Goal: Use online tool/utility: Utilize a website feature to perform a specific function

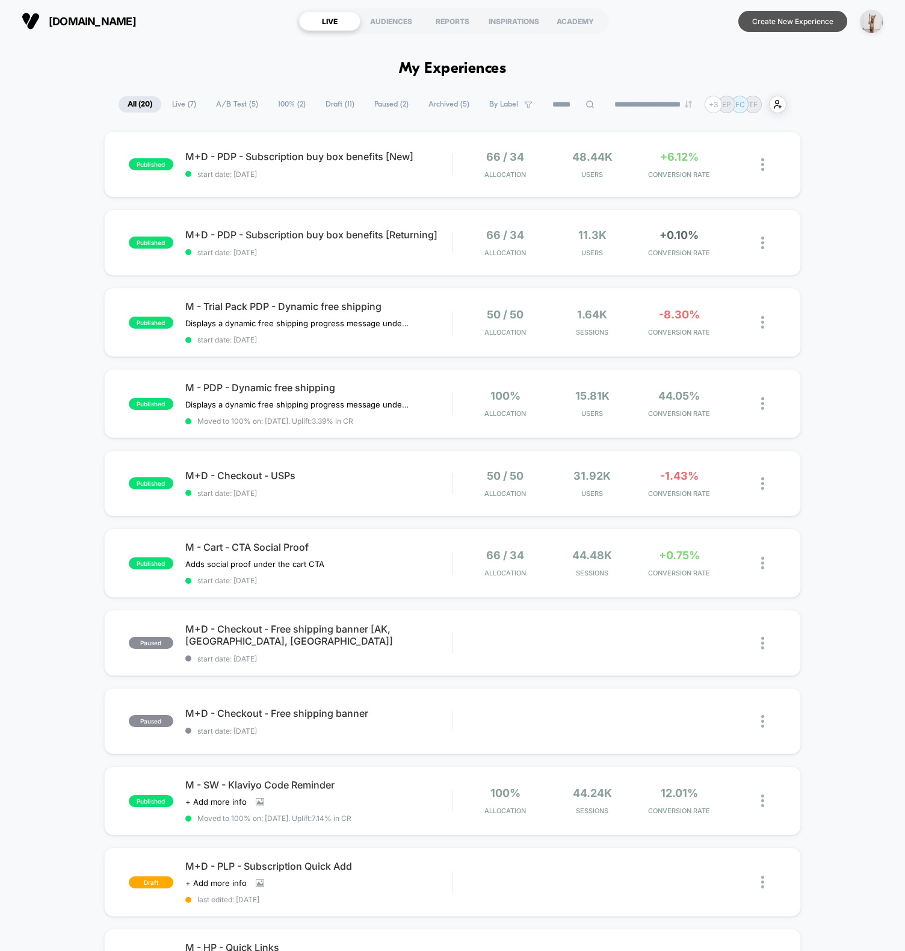
click at [780, 22] on button "Create New Experience" at bounding box center [792, 21] width 109 height 21
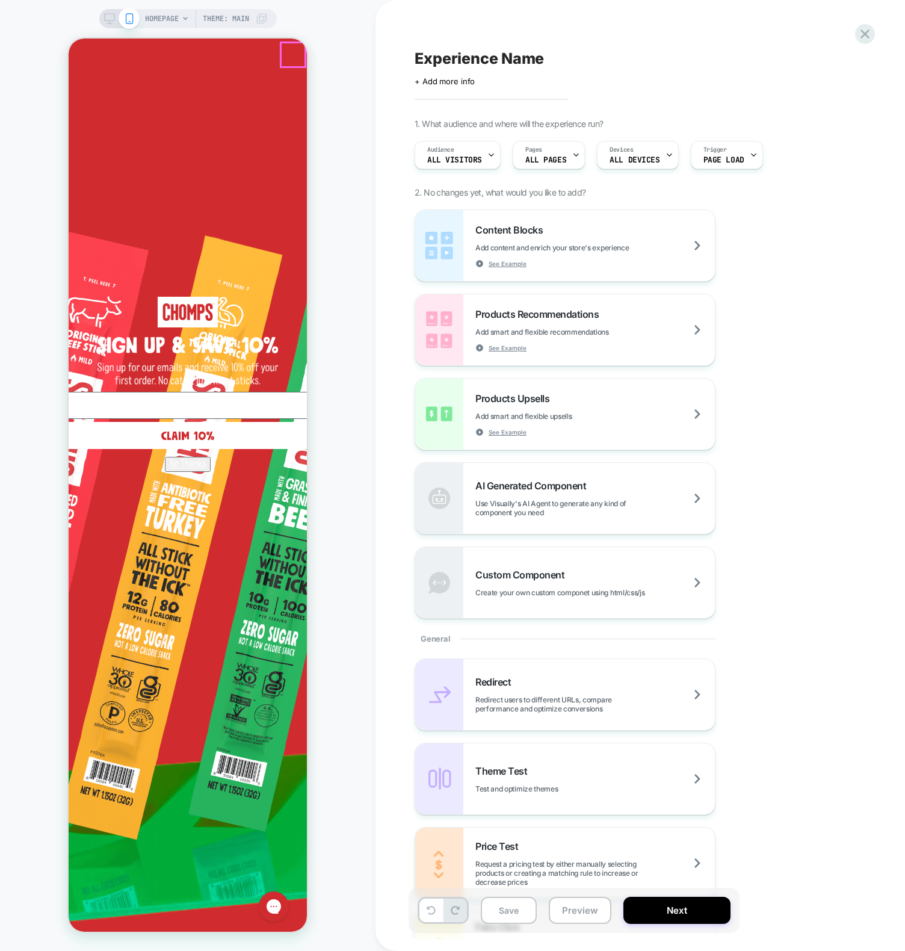
click at [557, 51] on circle "Close dialog" at bounding box center [568, 55] width 23 height 23
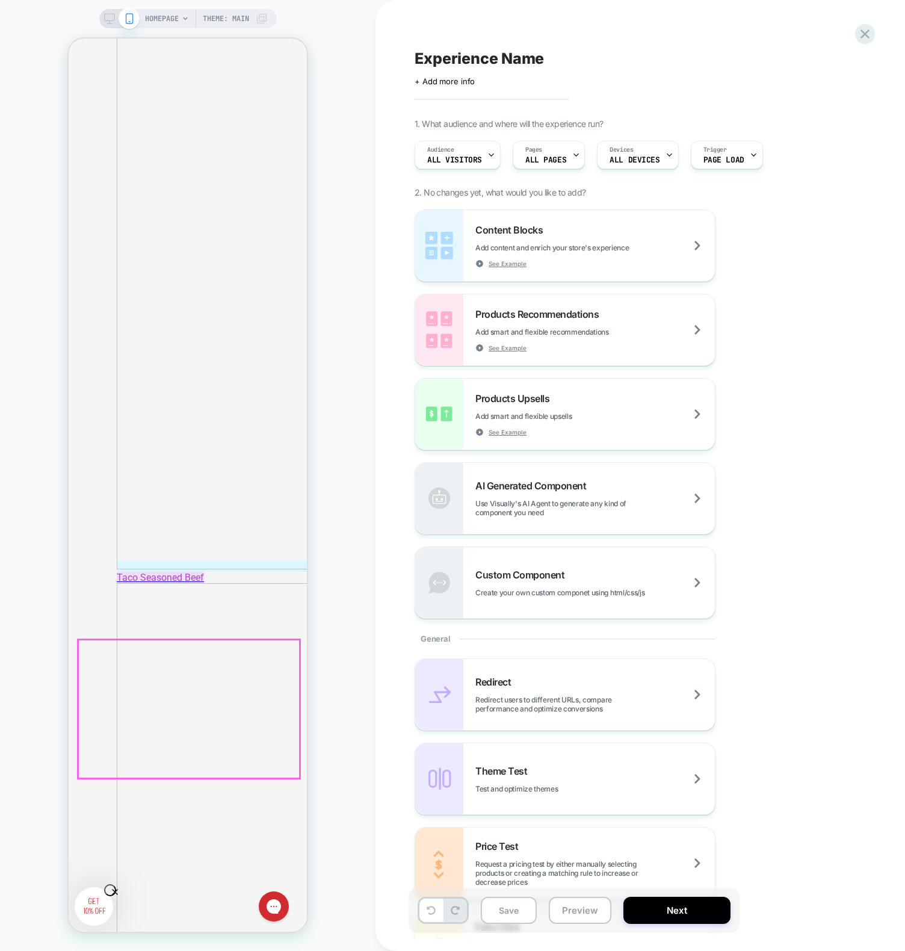
scroll to position [2794, 0]
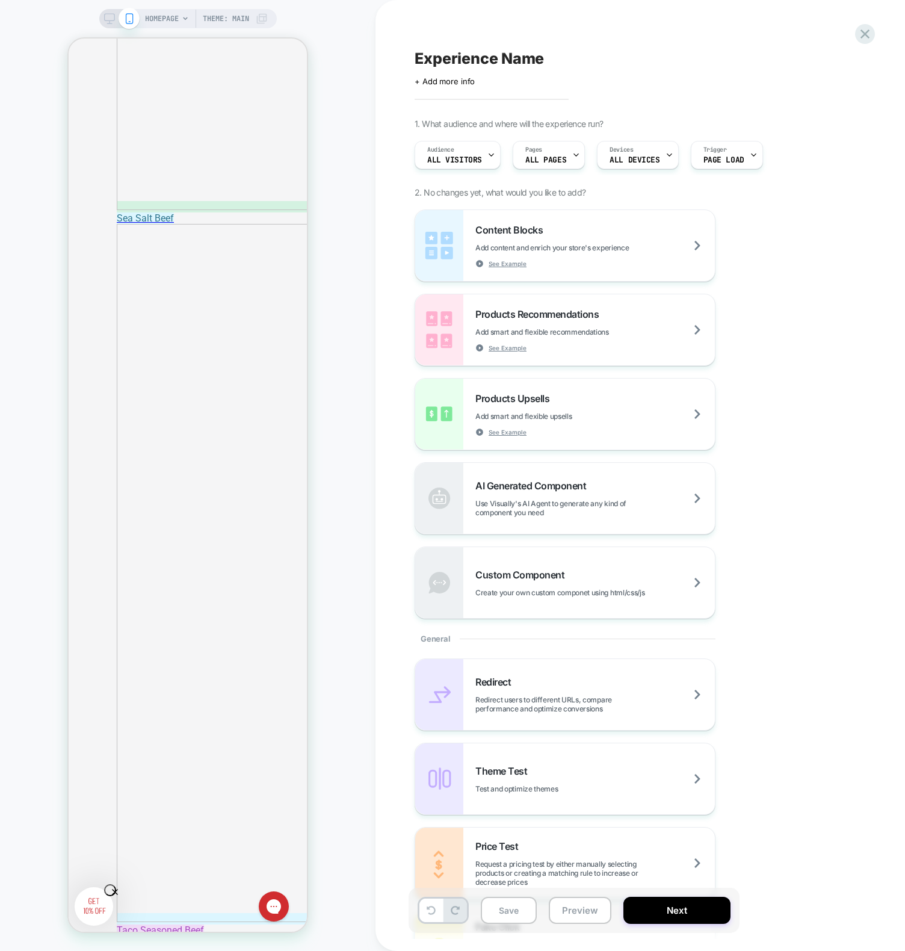
click at [351, 129] on div "HOMEPAGE Theme: MAIN" at bounding box center [187, 475] width 375 height 927
click at [860, 28] on icon at bounding box center [865, 34] width 16 height 16
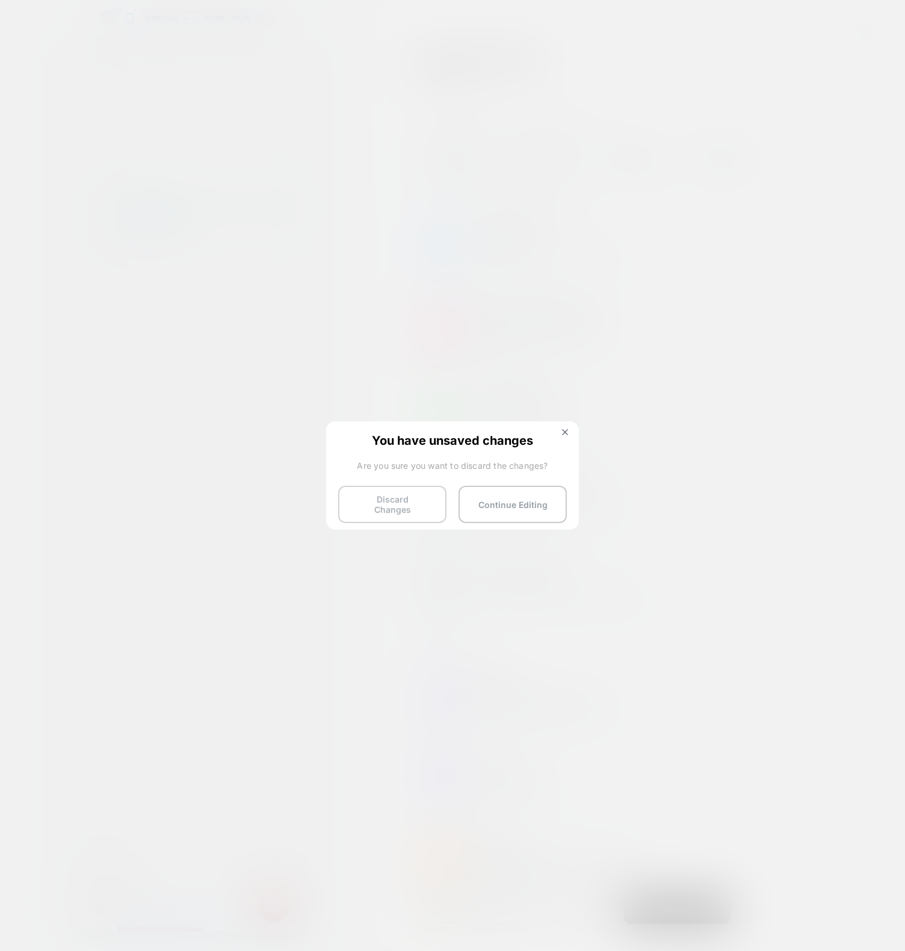
click at [392, 495] on button "Discard Changes" at bounding box center [392, 504] width 108 height 37
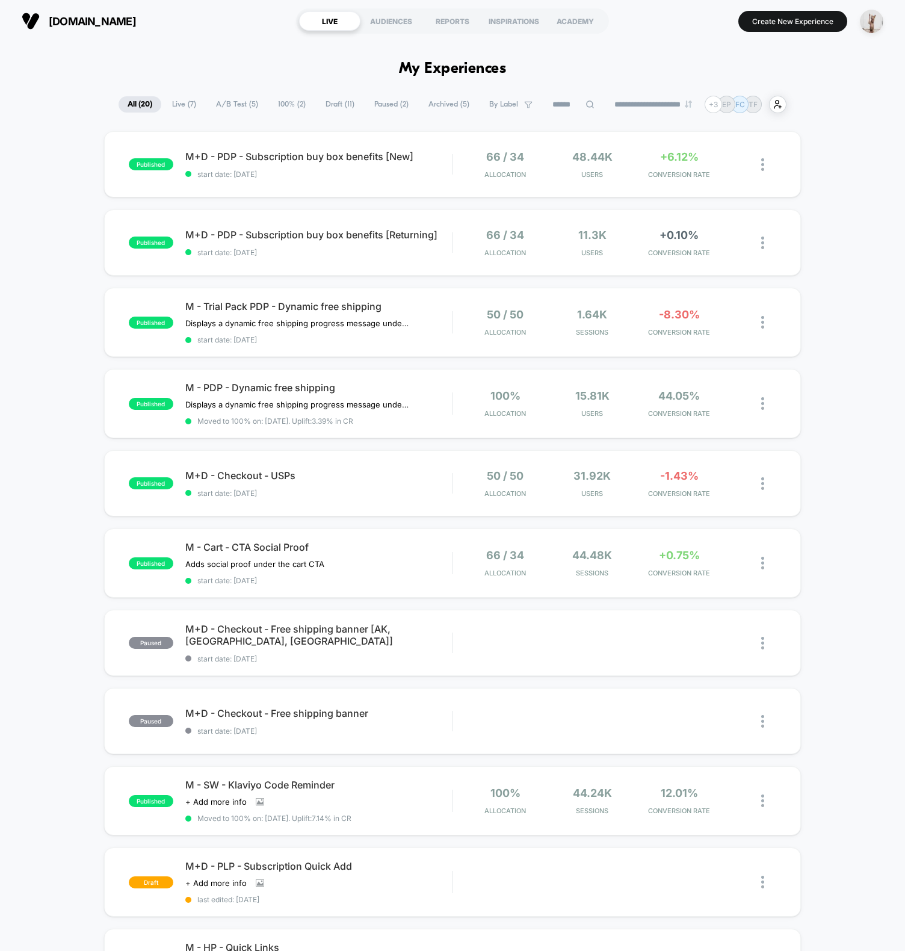
click at [232, 40] on div "[DOMAIN_NAME] LIVE AUDIENCES REPORTS INSPIRATIONS ACADEMY Create New Experience" at bounding box center [452, 21] width 905 height 42
click at [53, 397] on div "published M+D - PDP - Subscription buy box benefits [New] start date: 8/6/2025 …" at bounding box center [452, 635] width 905 height 1008
drag, startPoint x: 641, startPoint y: 62, endPoint x: 720, endPoint y: 46, distance: 80.5
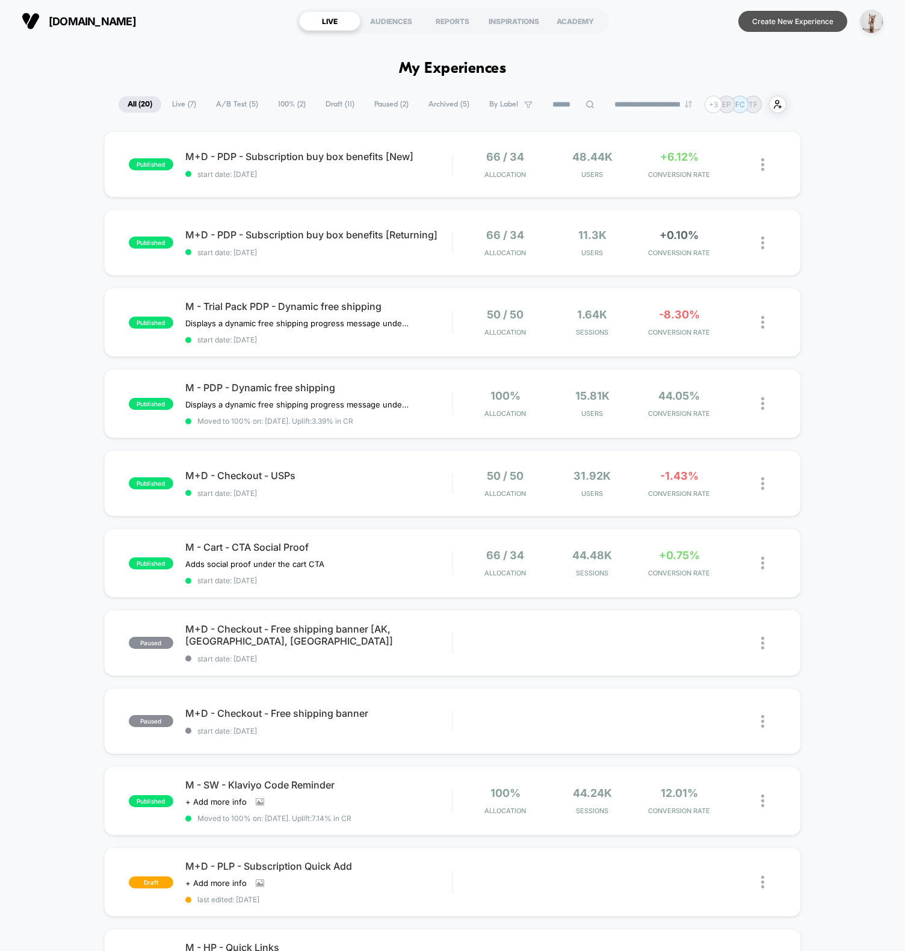
click at [768, 26] on button "Create New Experience" at bounding box center [792, 21] width 109 height 21
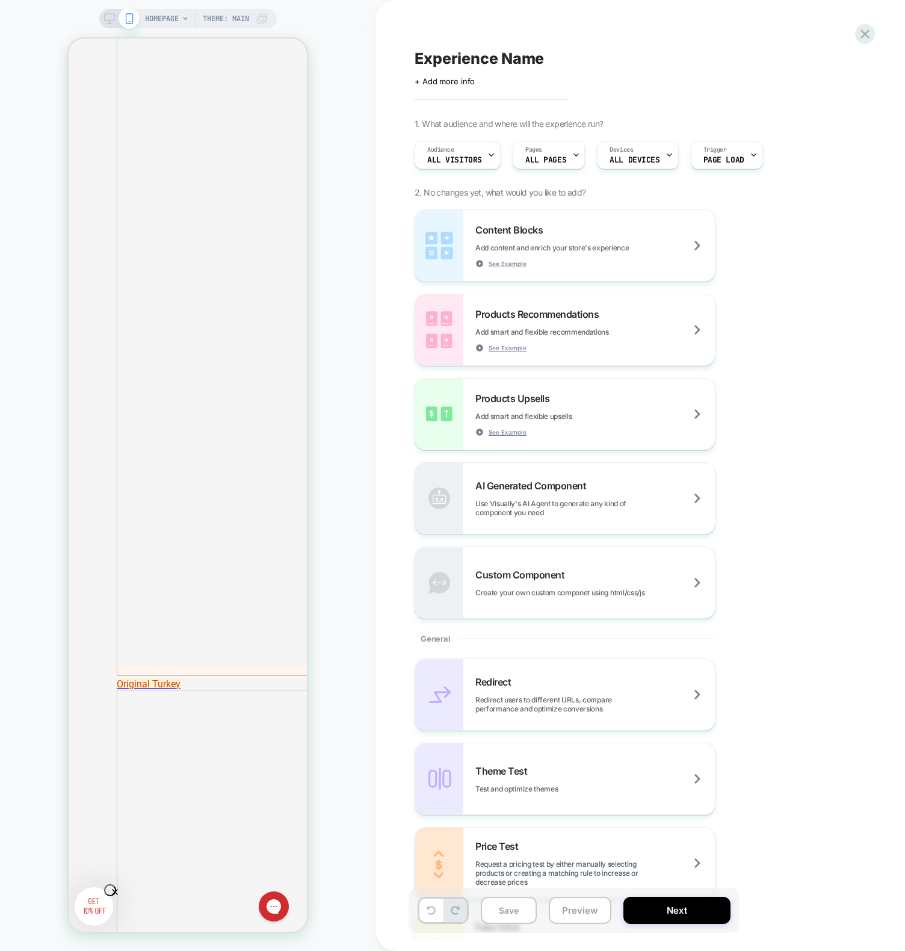
click at [331, 353] on div "HOMEPAGE Theme: MAIN" at bounding box center [187, 475] width 375 height 927
